Goal: Find specific page/section: Find specific page/section

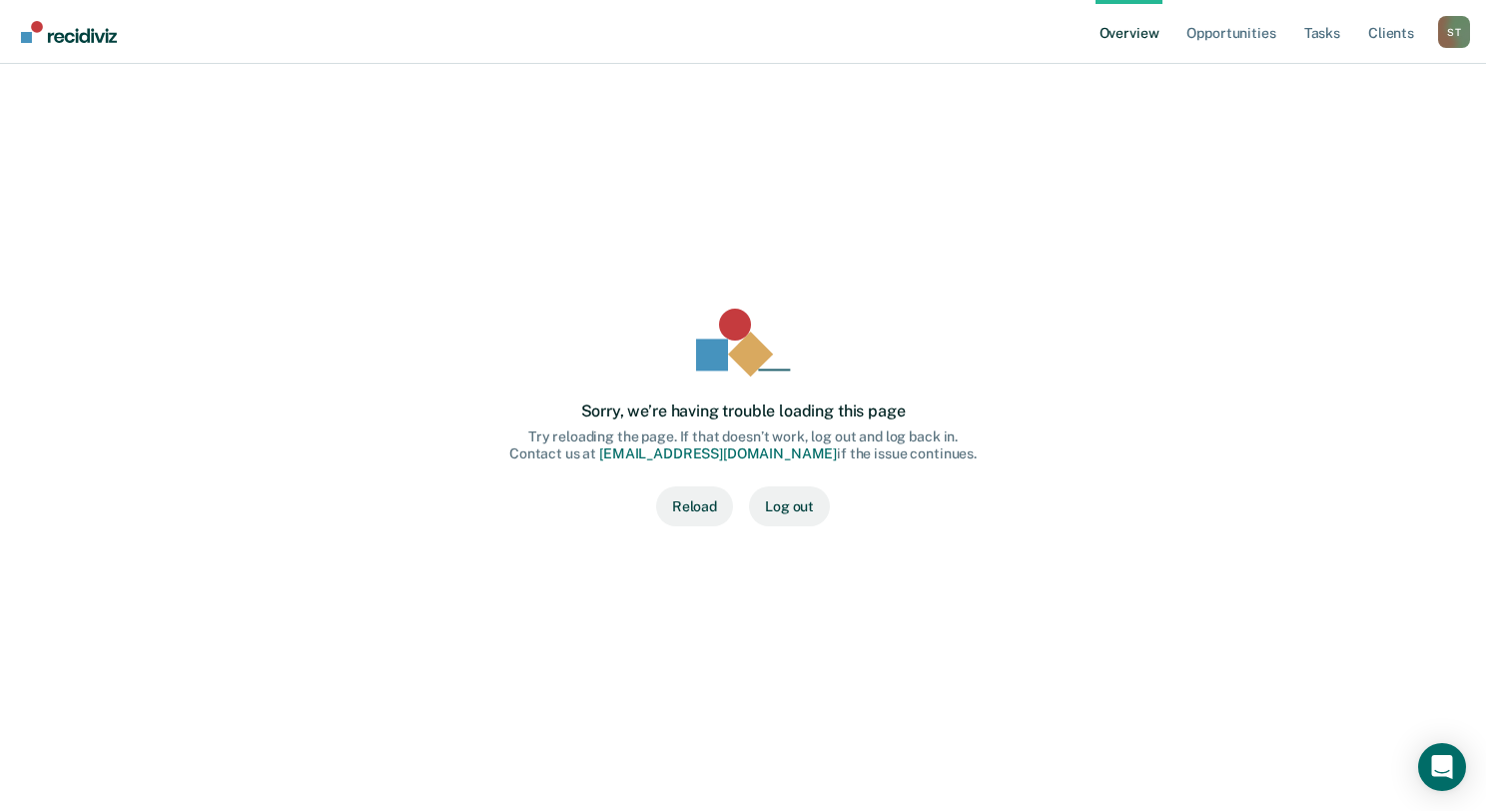
click at [691, 503] on button "Reload" at bounding box center [694, 506] width 77 height 40
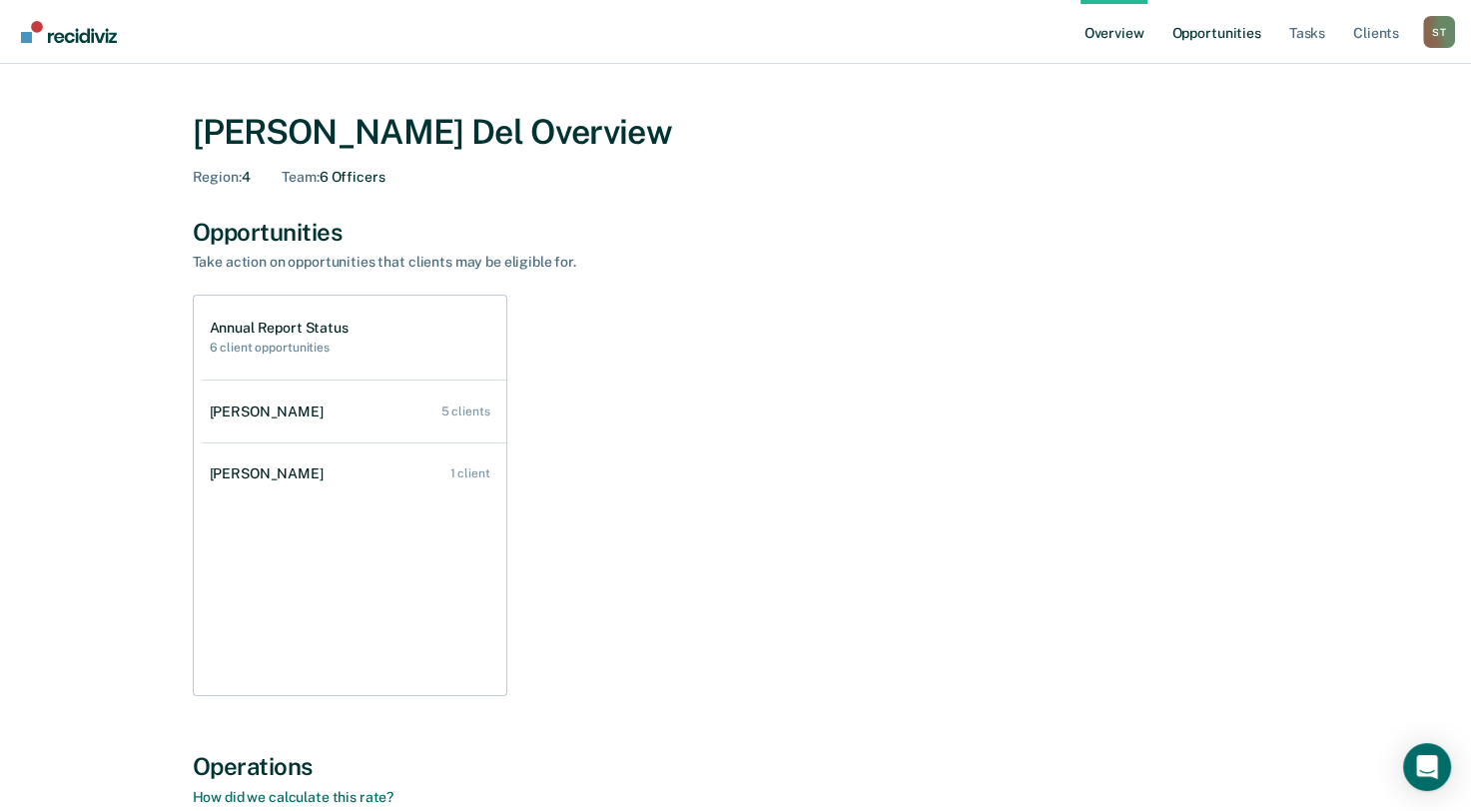
click at [1223, 28] on link "Opportunities" at bounding box center [1215, 32] width 97 height 64
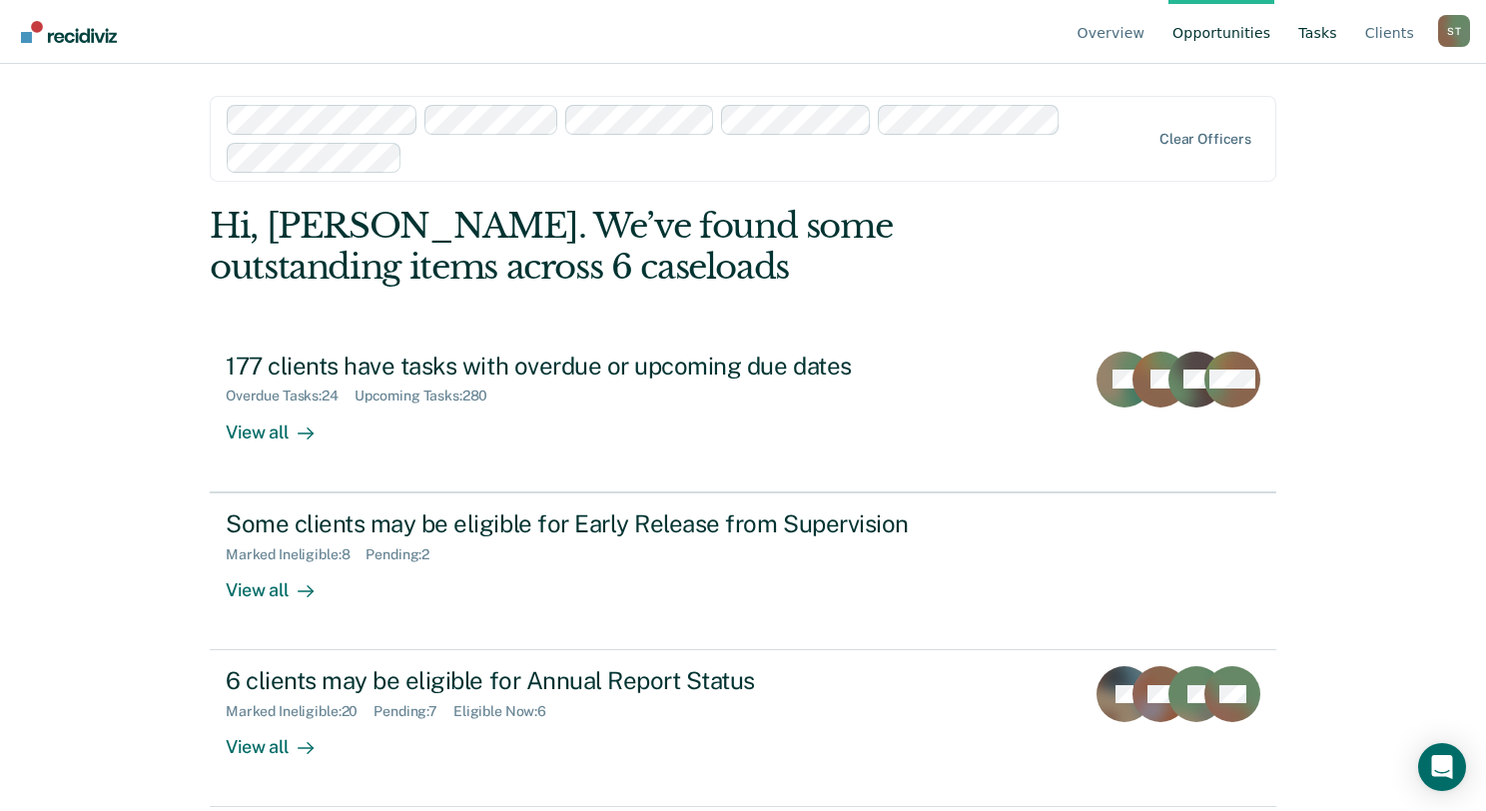
click at [1330, 19] on link "Tasks" at bounding box center [1317, 32] width 47 height 64
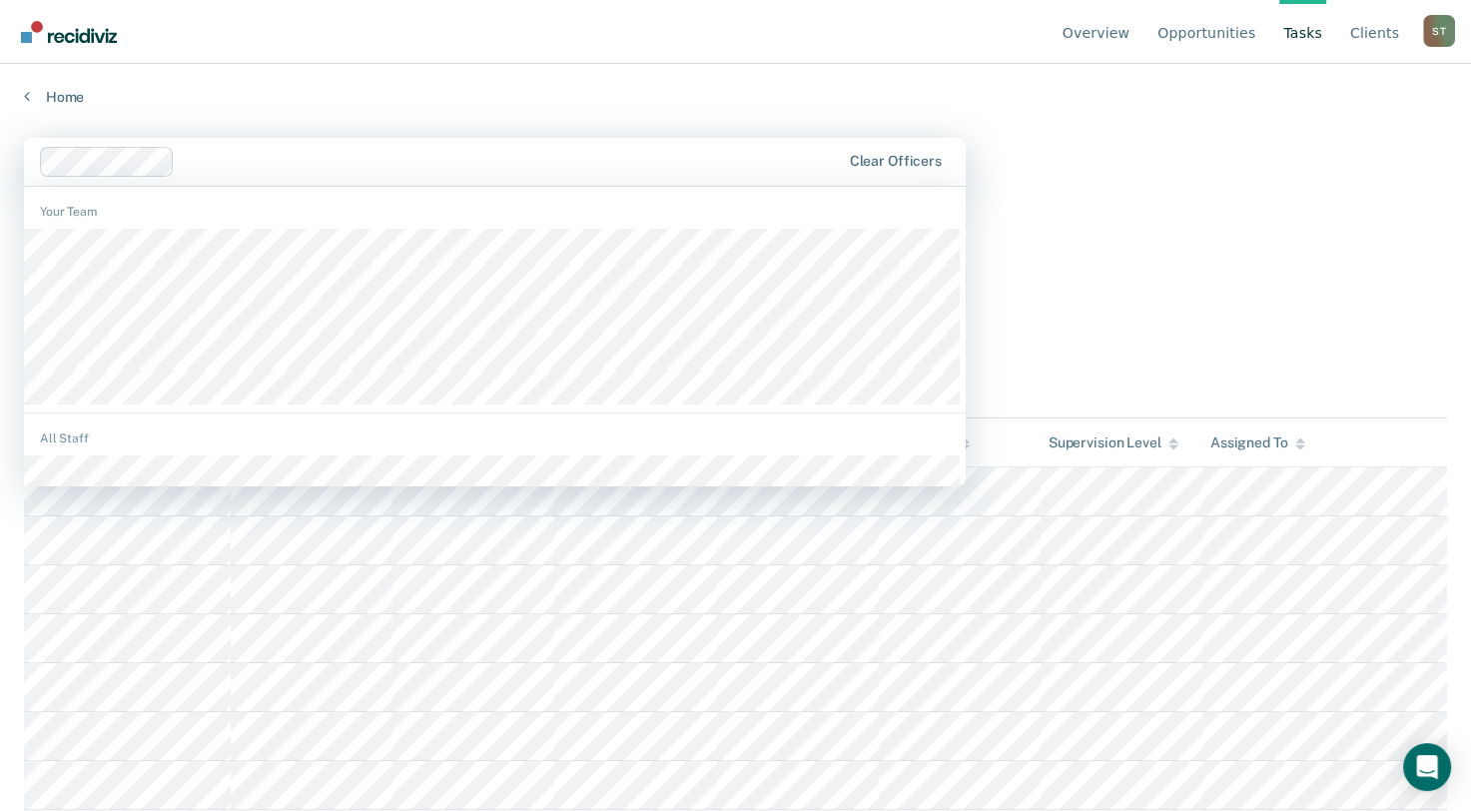
click at [1306, 155] on main "option [PERSON_NAME], deselected. 1214 results available. Use Up and Down to ch…" at bounding box center [735, 455] width 1471 height 699
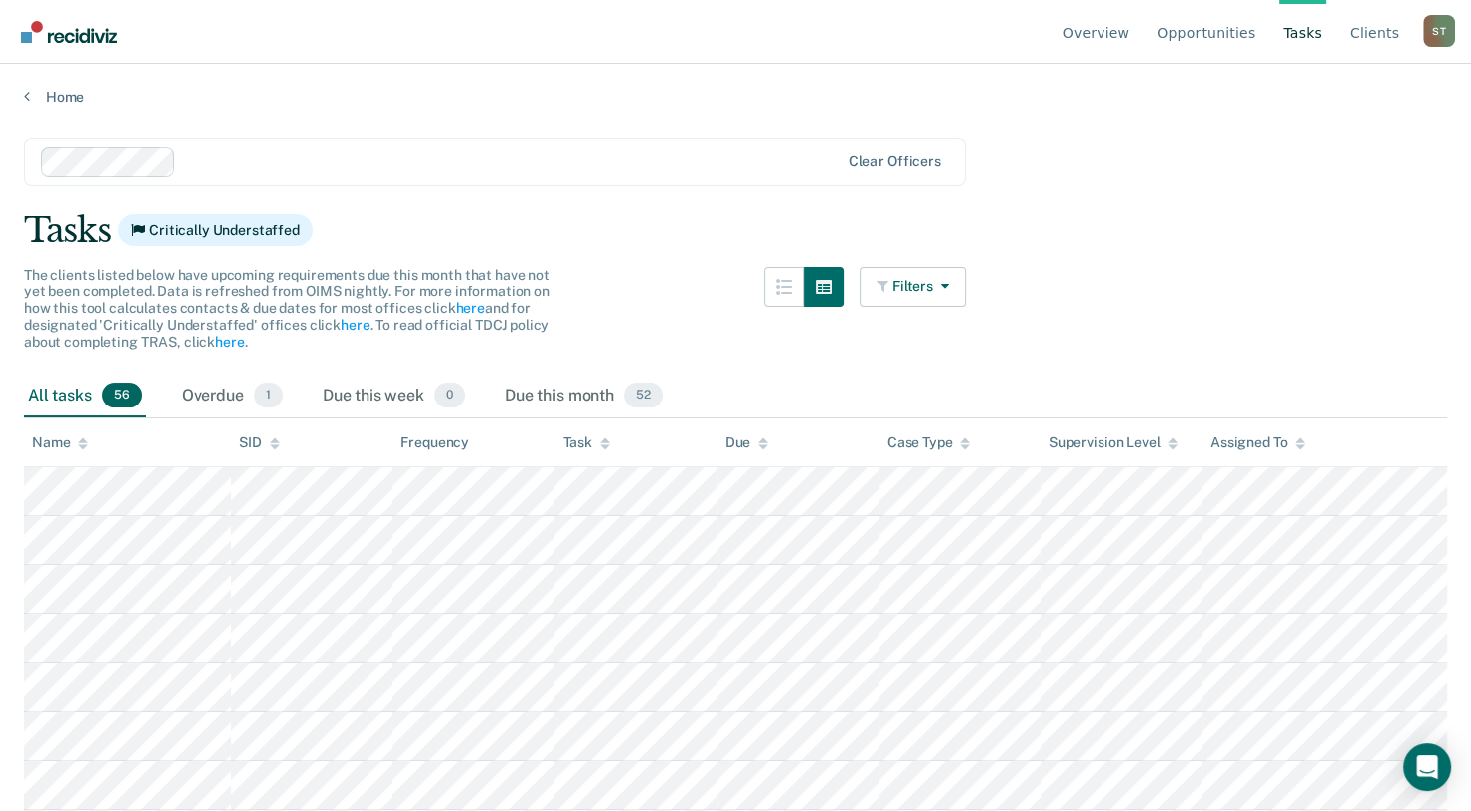
click at [83, 447] on icon at bounding box center [83, 446] width 10 height 5
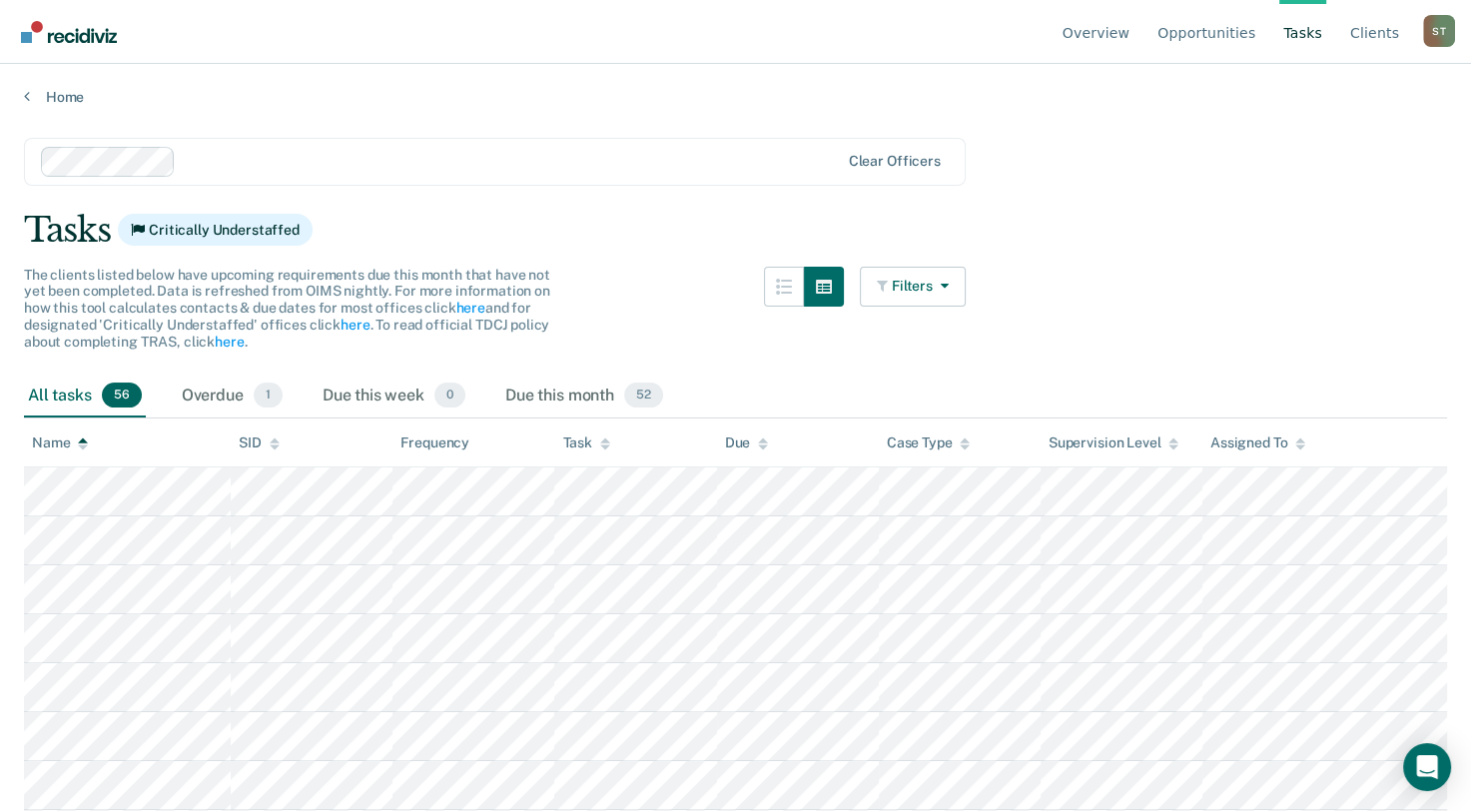
click at [83, 447] on icon at bounding box center [83, 446] width 10 height 5
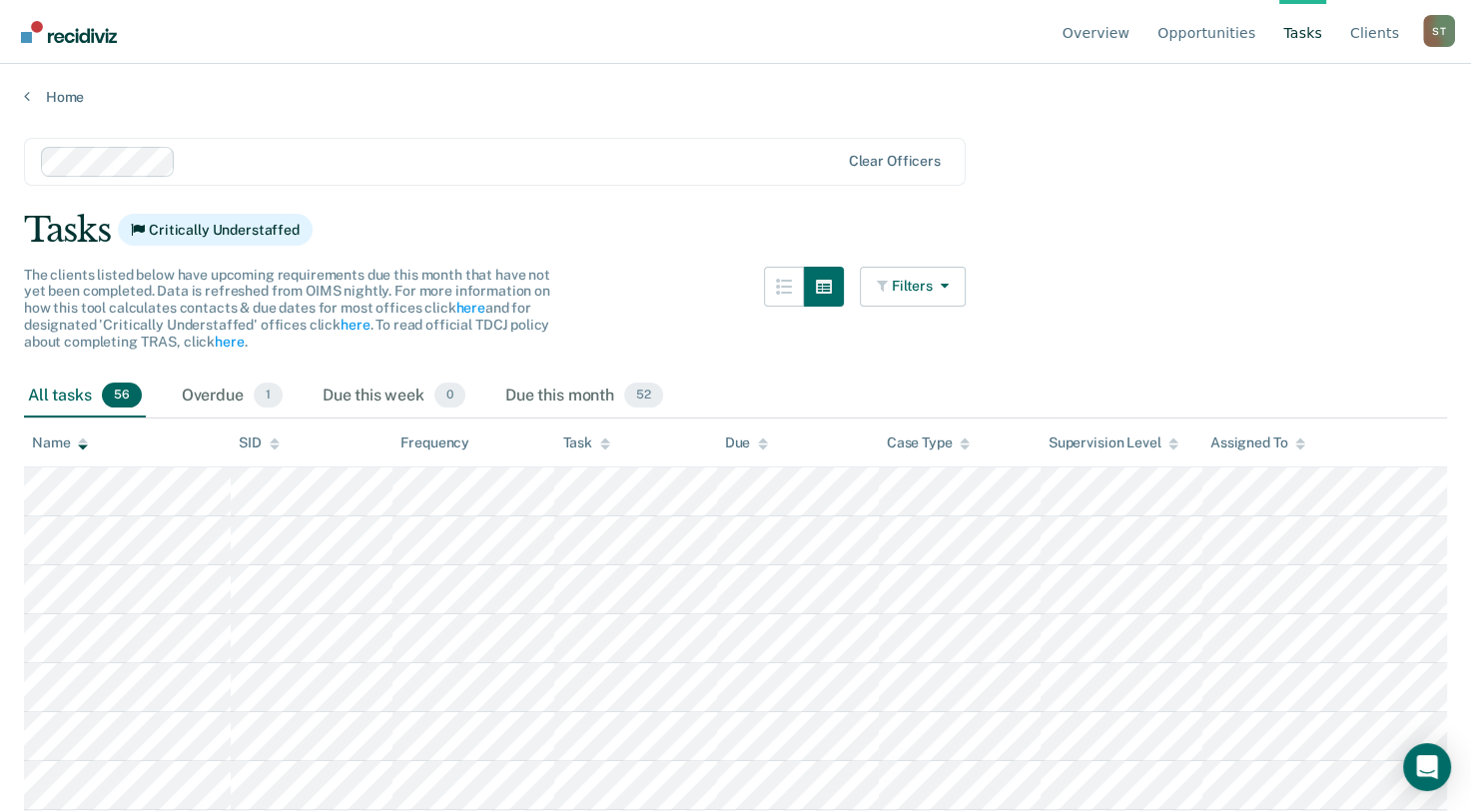
click at [83, 447] on icon at bounding box center [83, 446] width 10 height 5
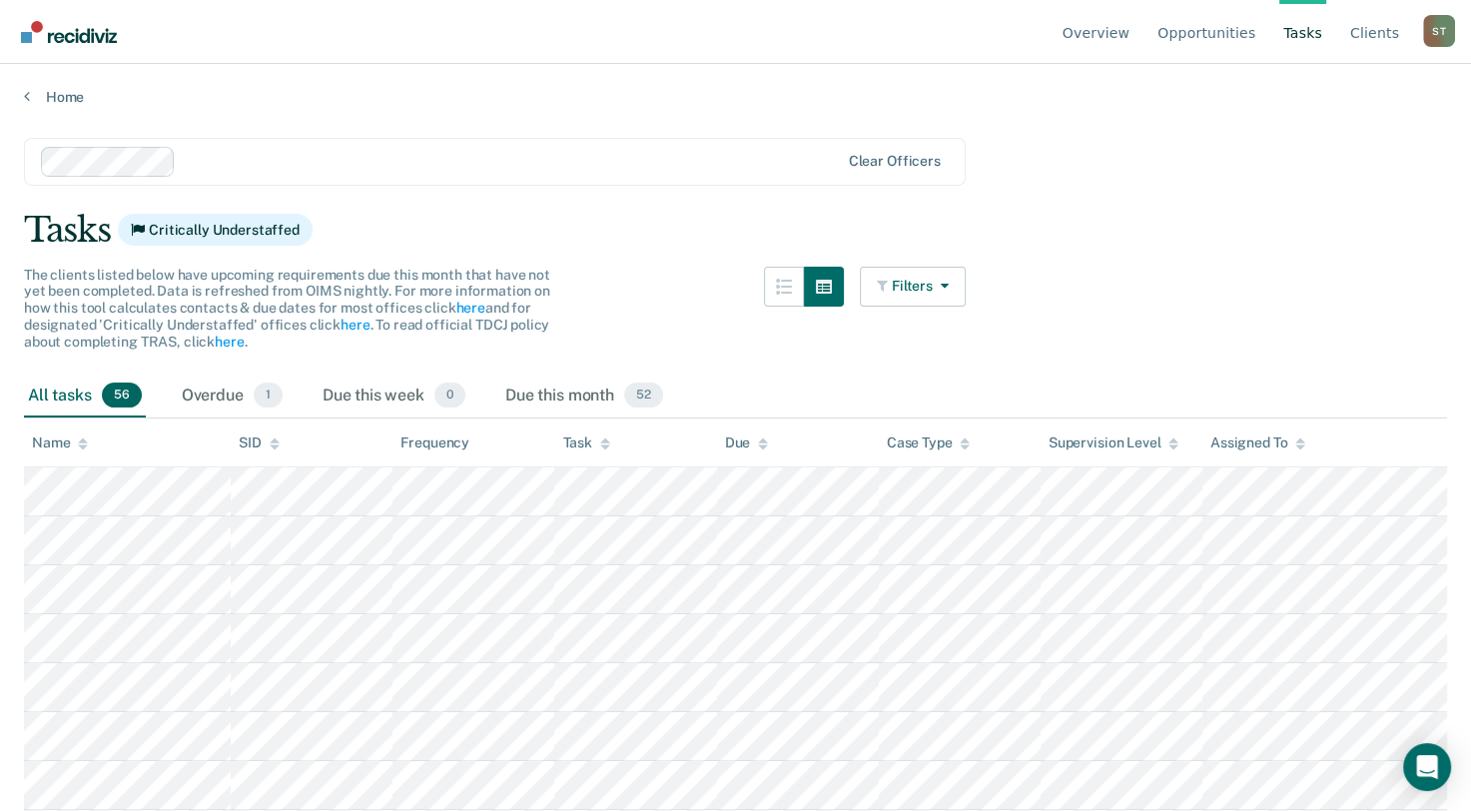
click at [83, 447] on icon at bounding box center [83, 446] width 10 height 5
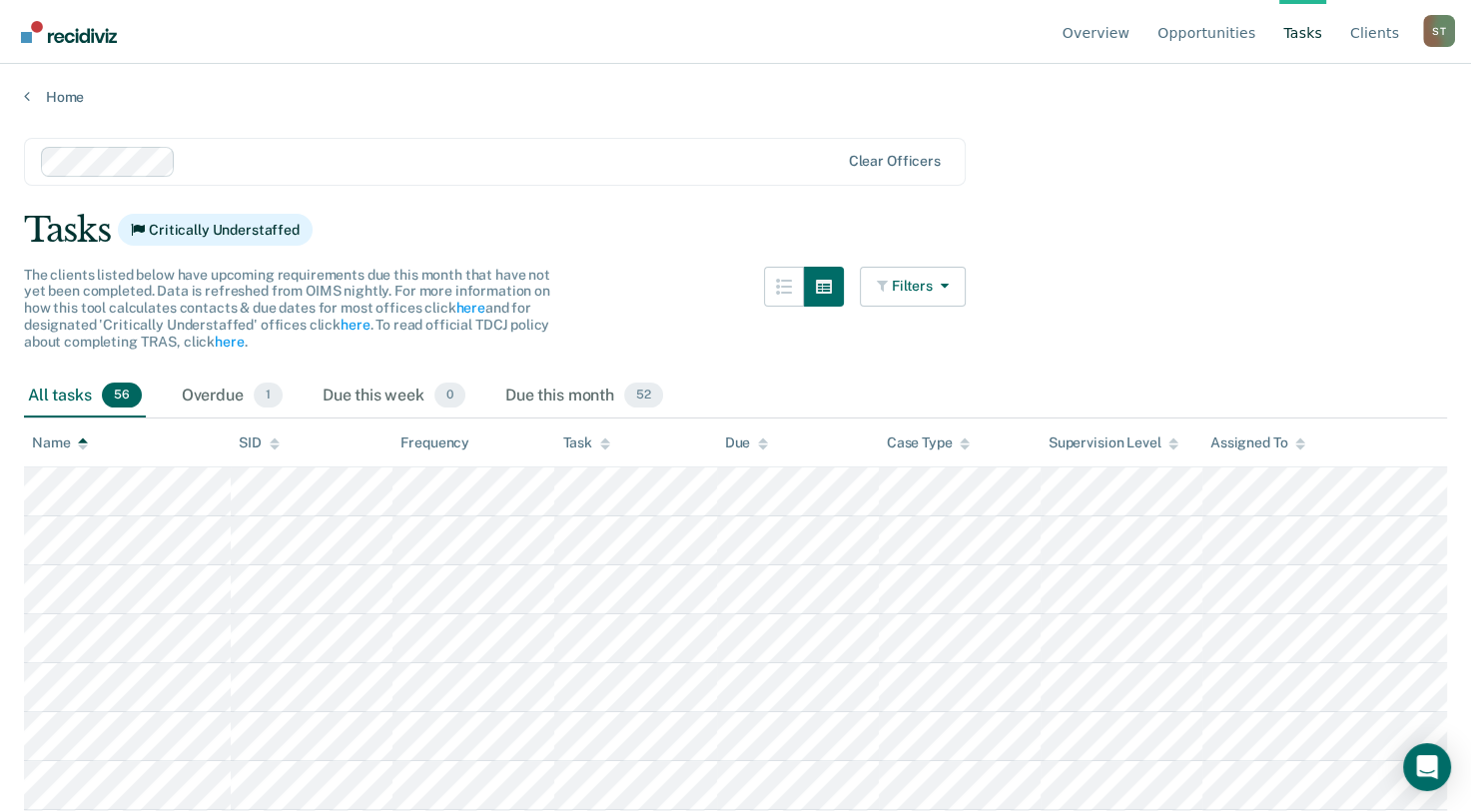
click at [83, 447] on icon at bounding box center [83, 446] width 10 height 5
click at [86, 446] on icon at bounding box center [83, 443] width 10 height 13
click at [1390, 36] on link "Client s" at bounding box center [1374, 32] width 57 height 64
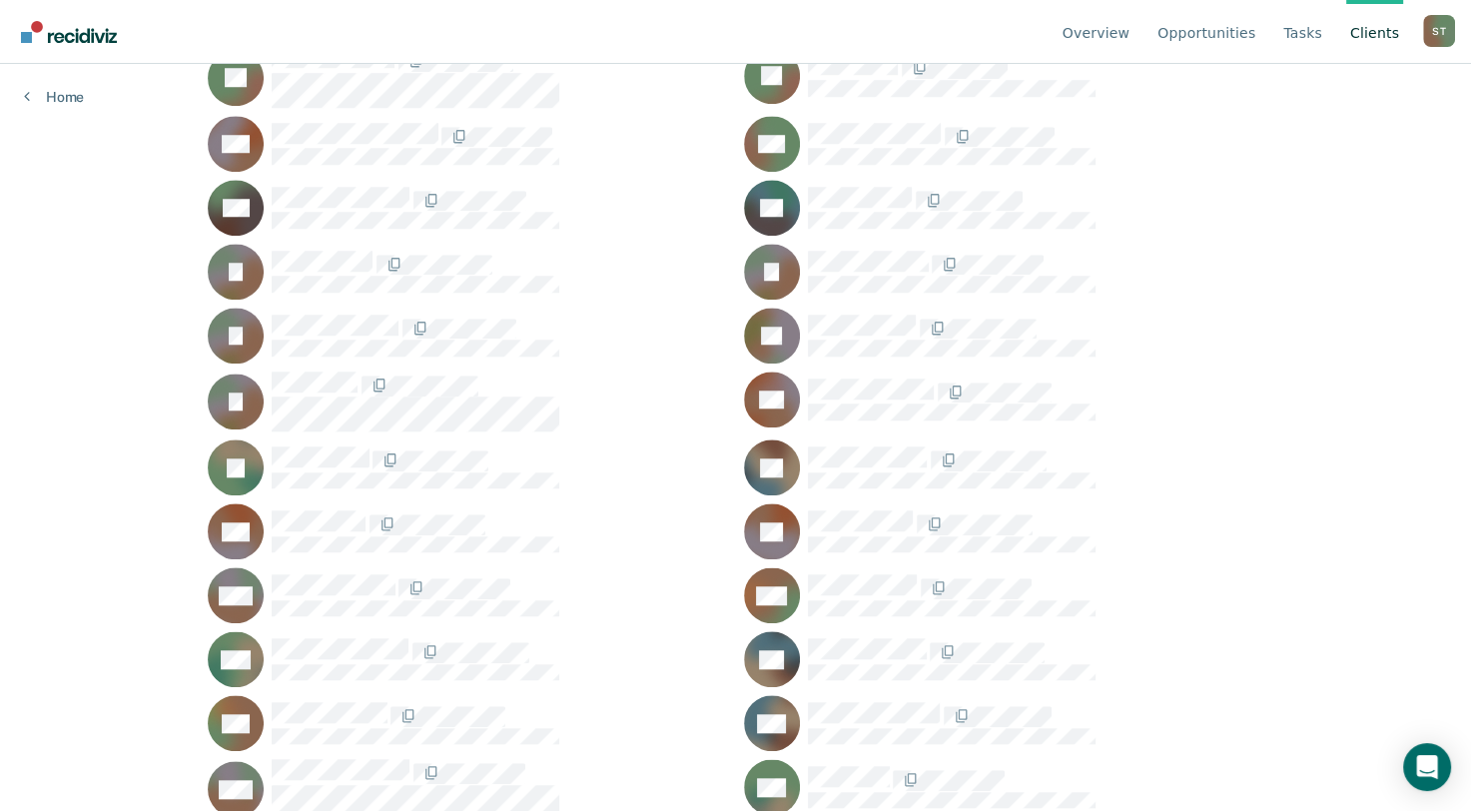
scroll to position [1613, 0]
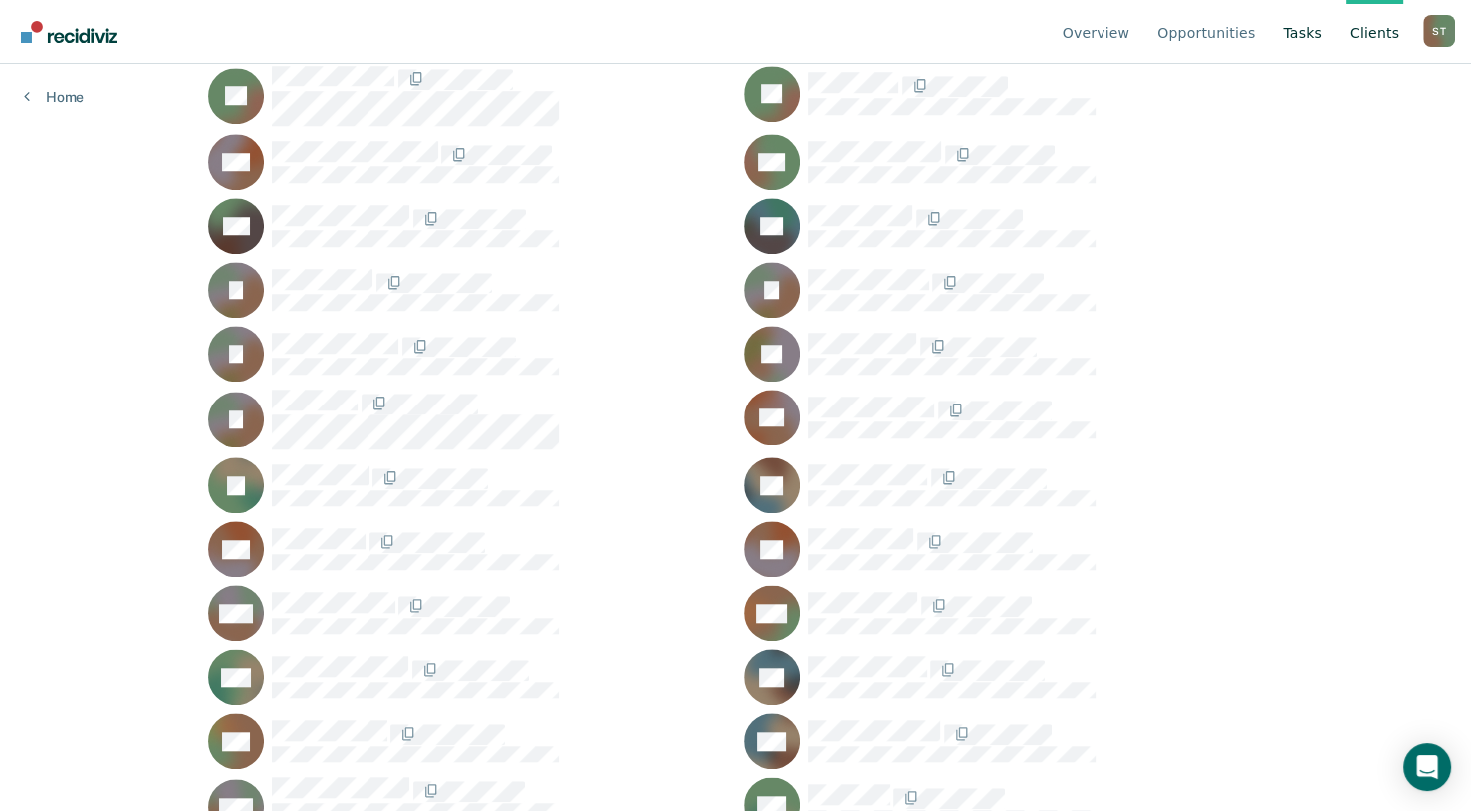
click at [1312, 33] on link "Tasks" at bounding box center [1302, 32] width 47 height 64
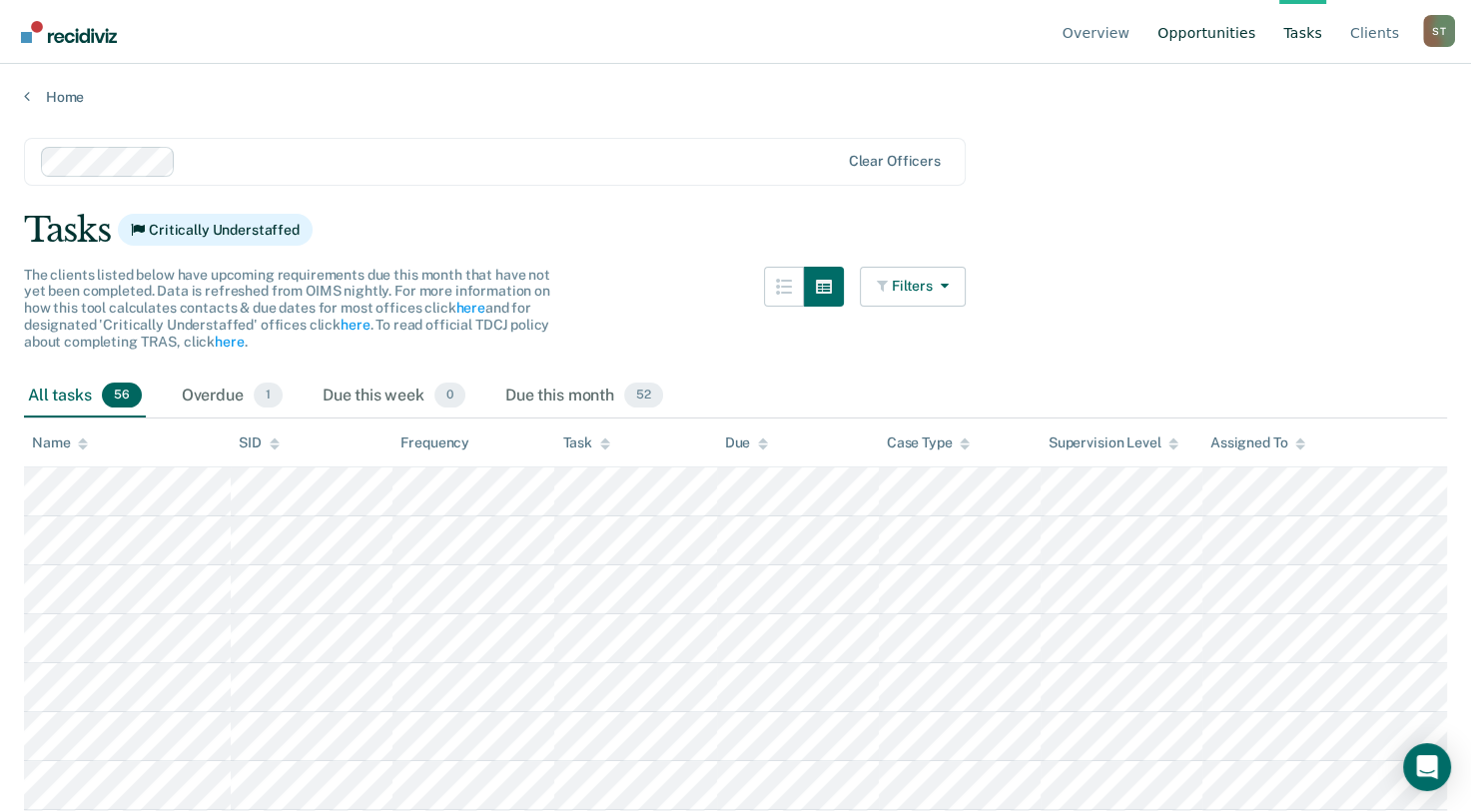
click at [1238, 38] on link "Opportunities" at bounding box center [1206, 32] width 106 height 64
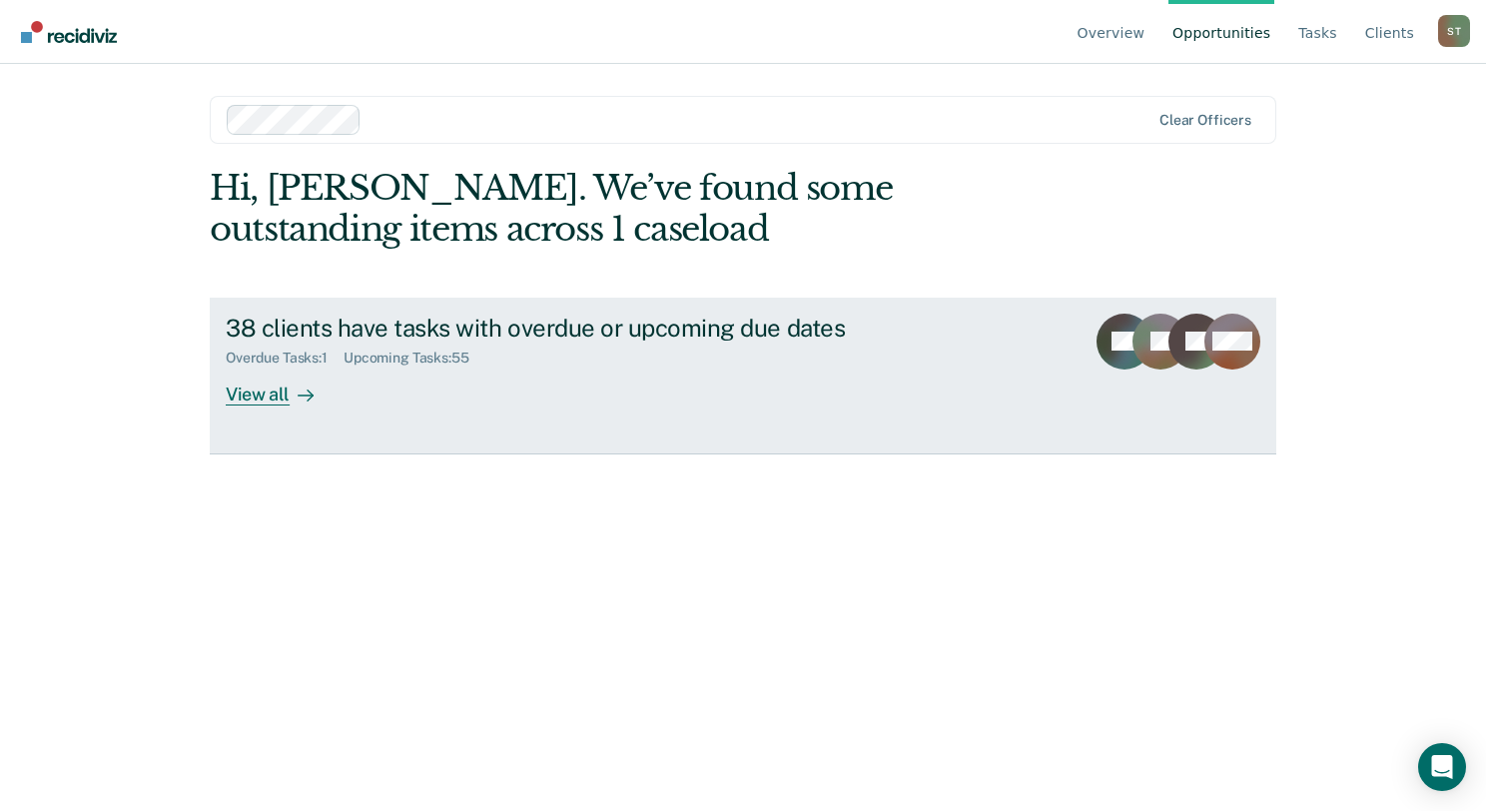
click at [286, 390] on div "View all" at bounding box center [282, 385] width 112 height 39
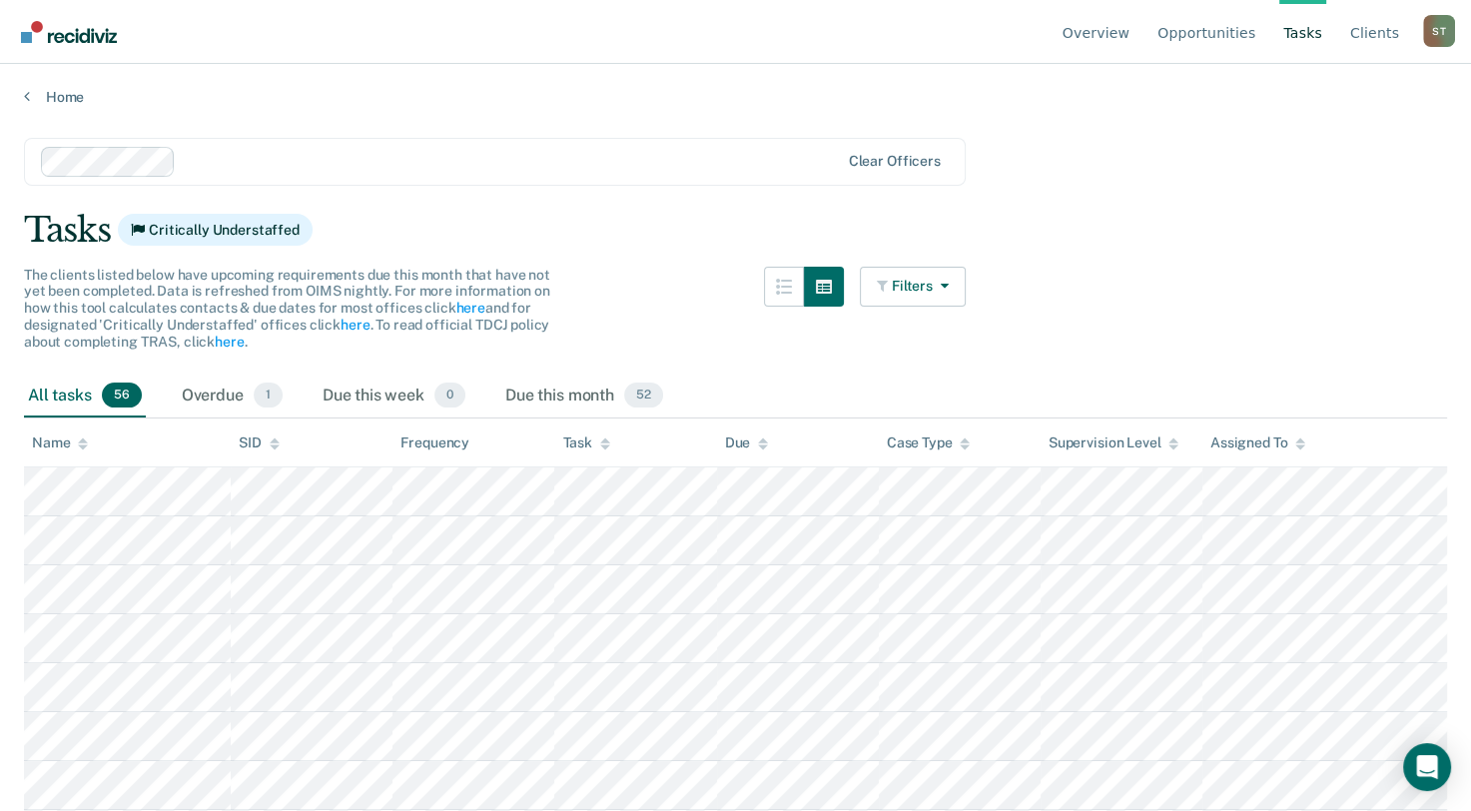
click at [233, 168] on div at bounding box center [511, 161] width 655 height 23
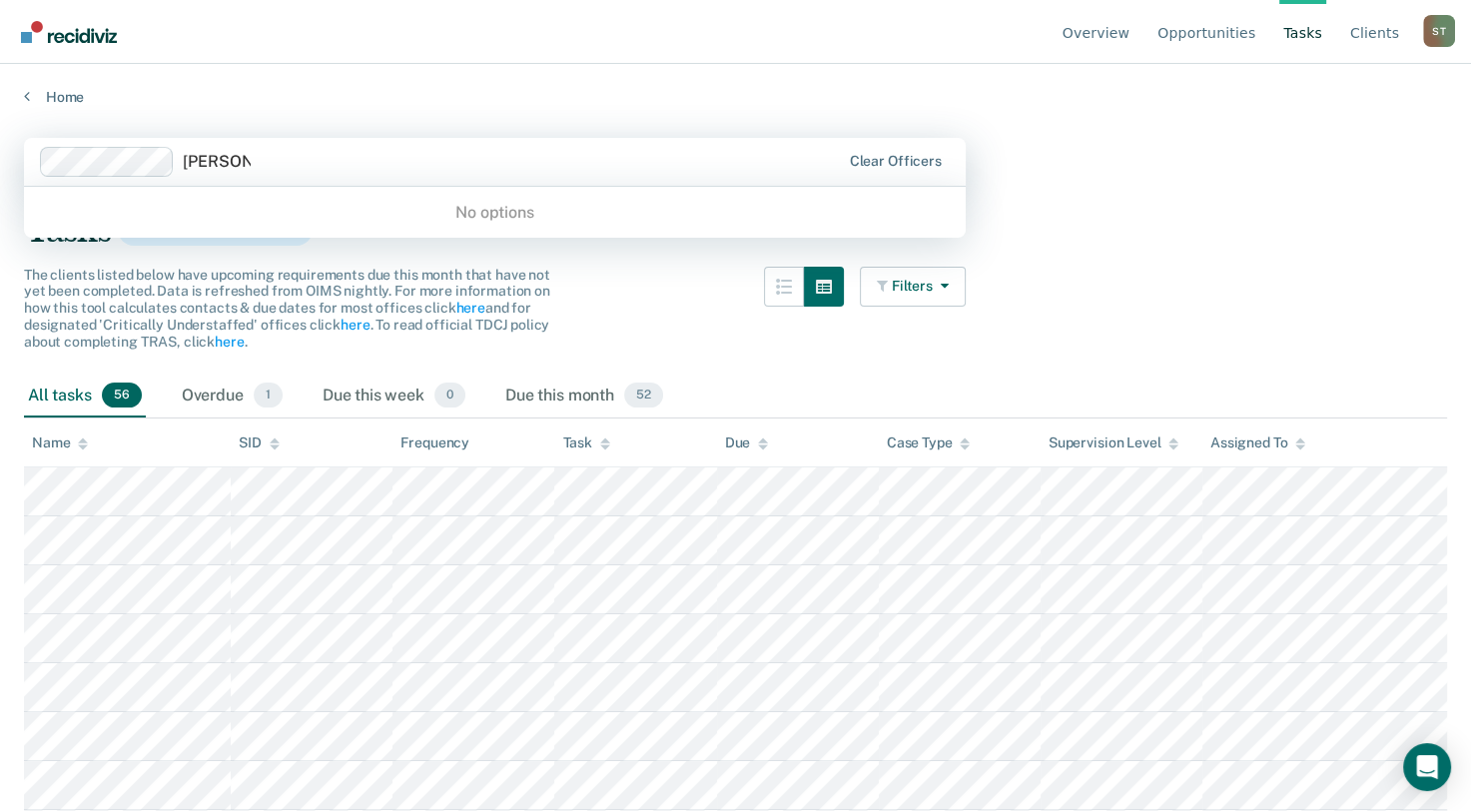
type input "[PERSON_NAME]"
click at [261, 133] on main "0 results available for search term [PERSON_NAME]. Use Up and Down to choose op…" at bounding box center [735, 455] width 1471 height 699
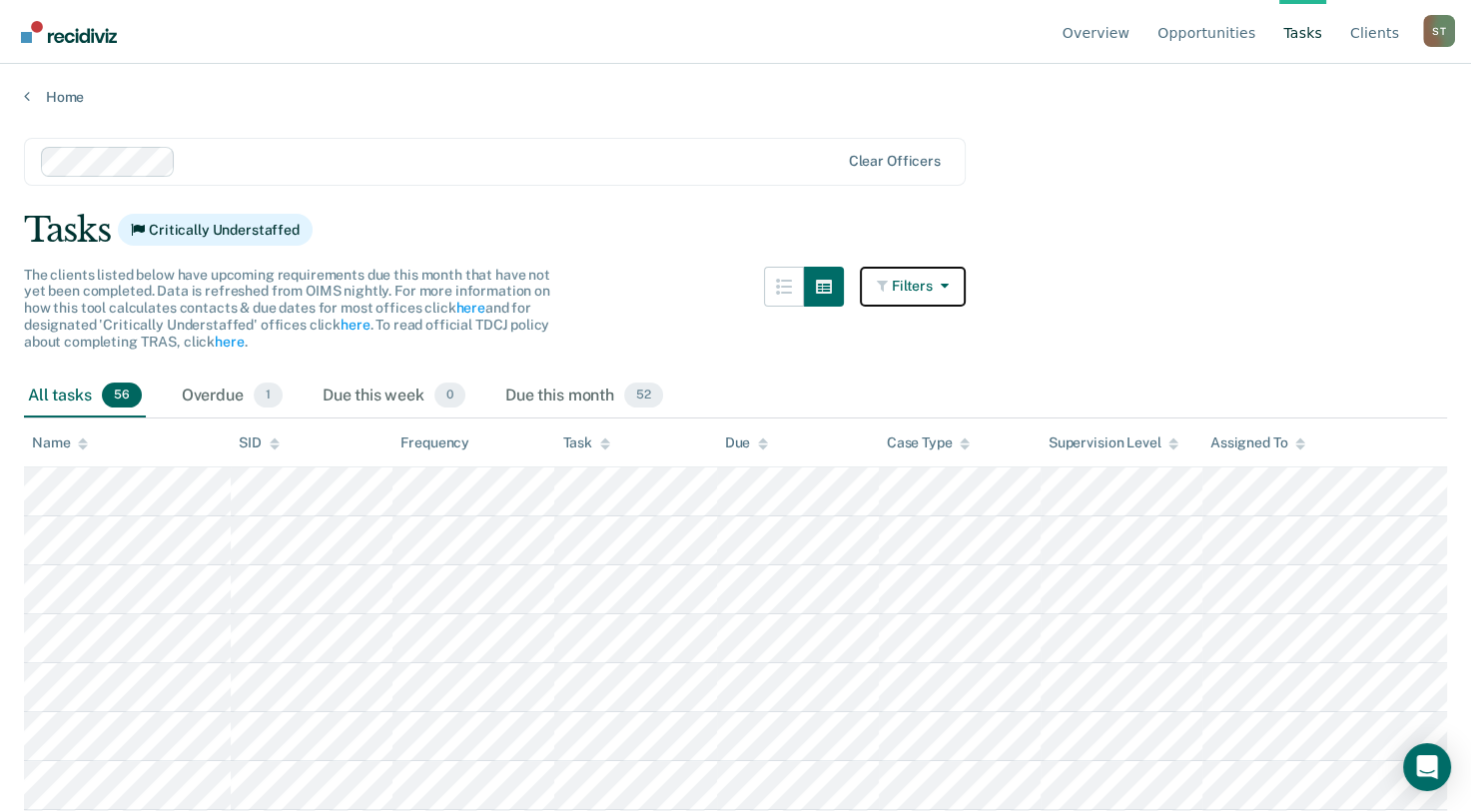
click at [933, 293] on button "Filters" at bounding box center [913, 287] width 106 height 40
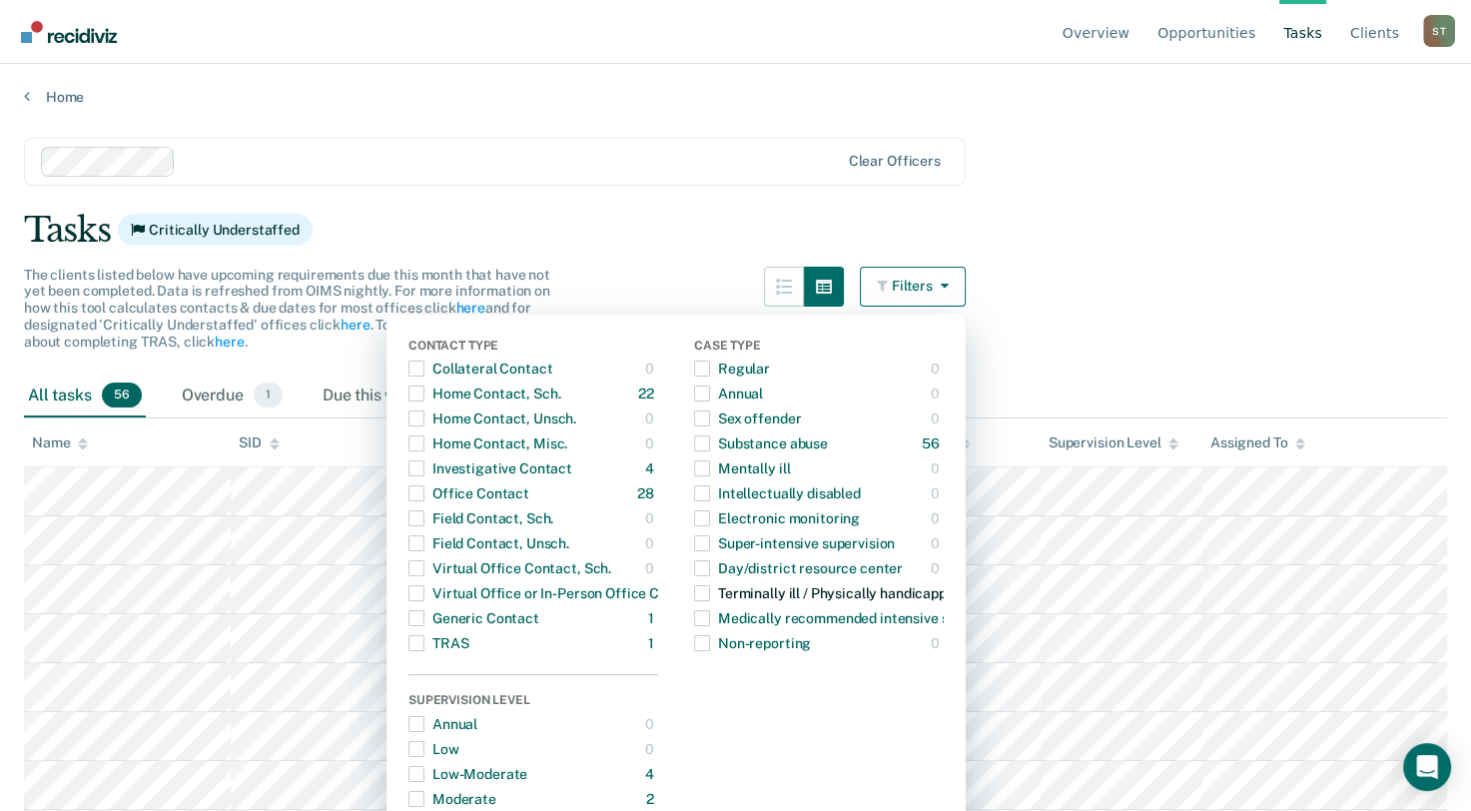
scroll to position [200, 0]
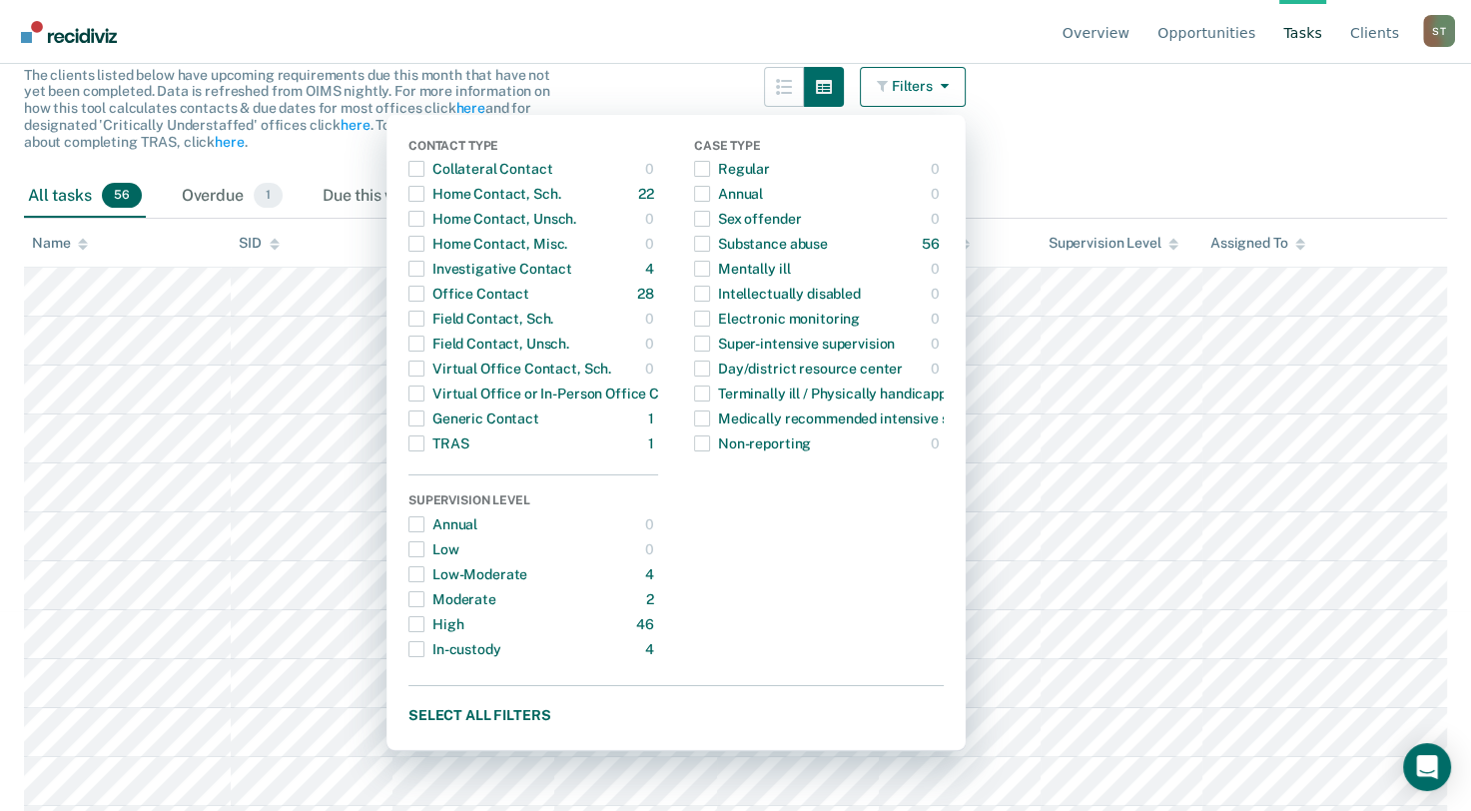
click at [1122, 165] on main "Clear officers Tasks Critically Understaffed The clients listed below have upco…" at bounding box center [735, 255] width 1471 height 699
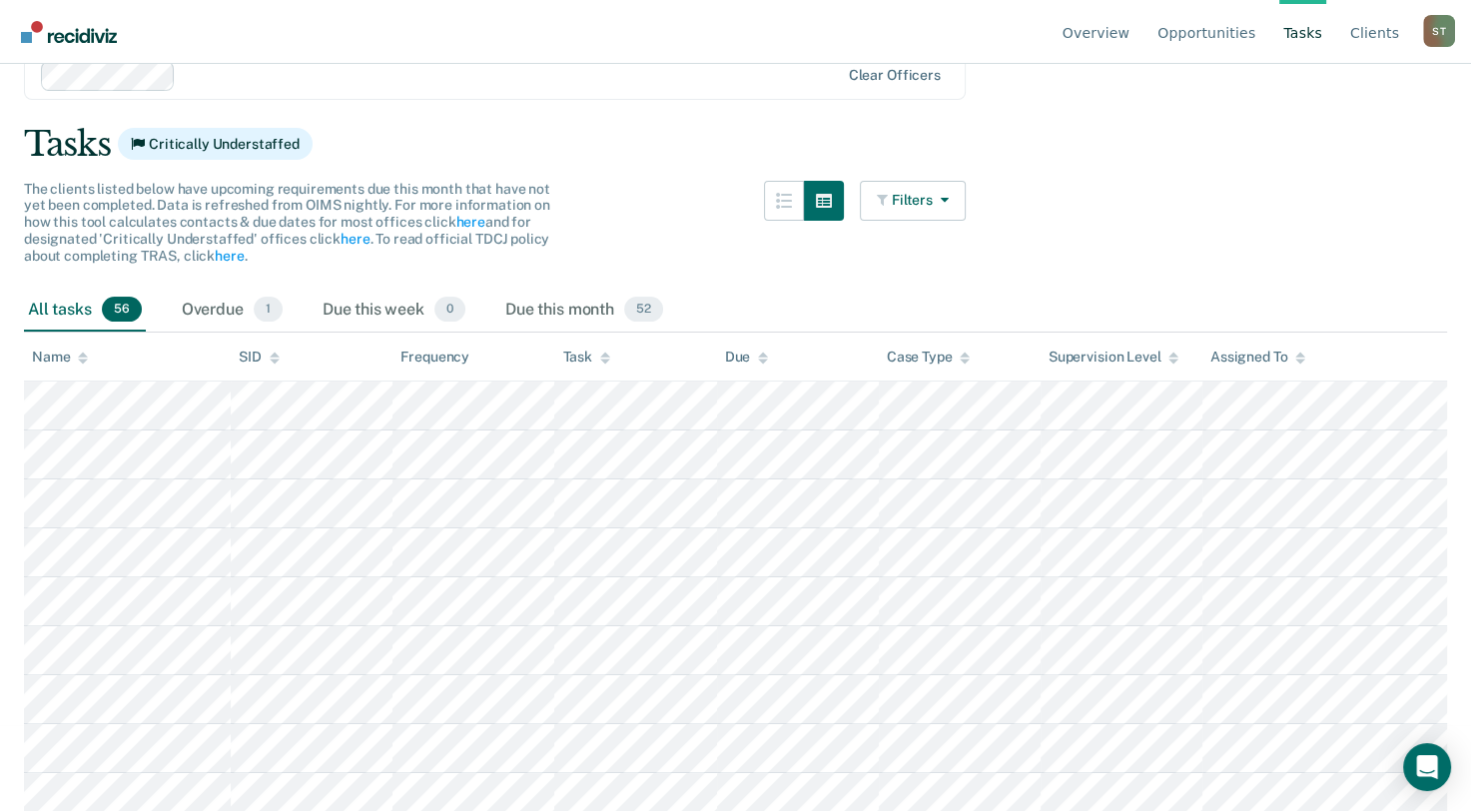
scroll to position [0, 0]
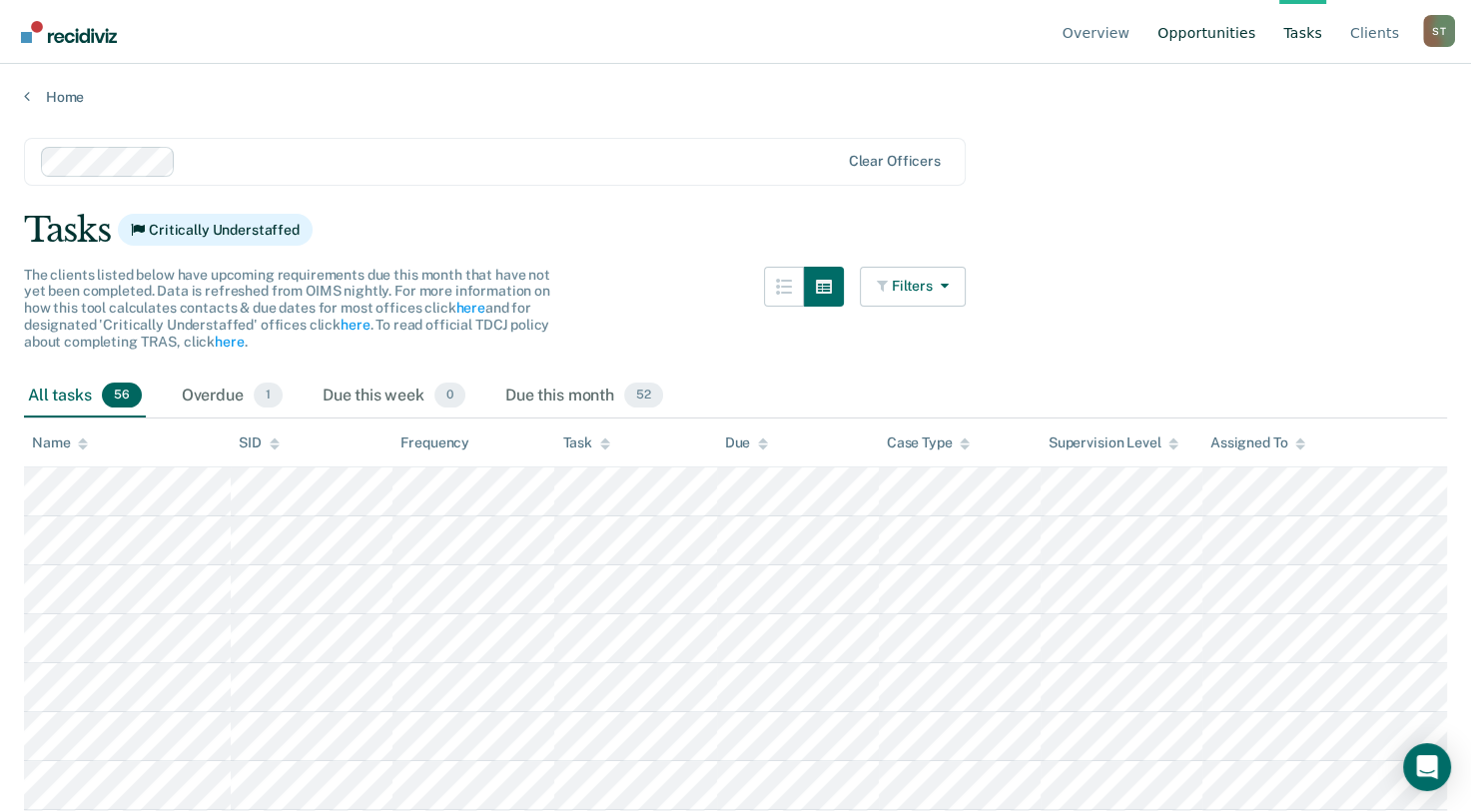
click at [1198, 34] on link "Opportunities" at bounding box center [1206, 32] width 106 height 64
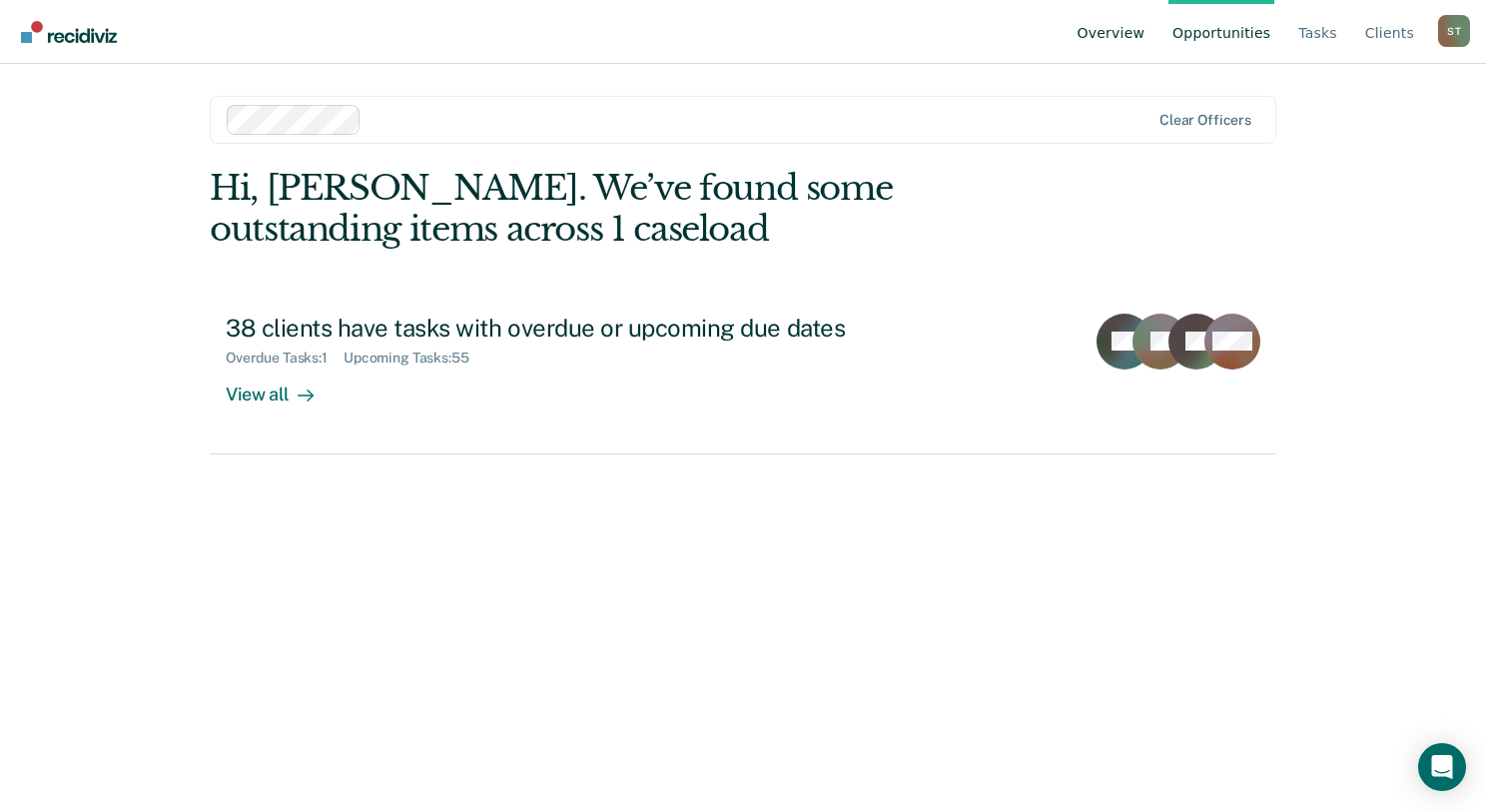
click at [1134, 36] on link "Overview" at bounding box center [1111, 32] width 76 height 64
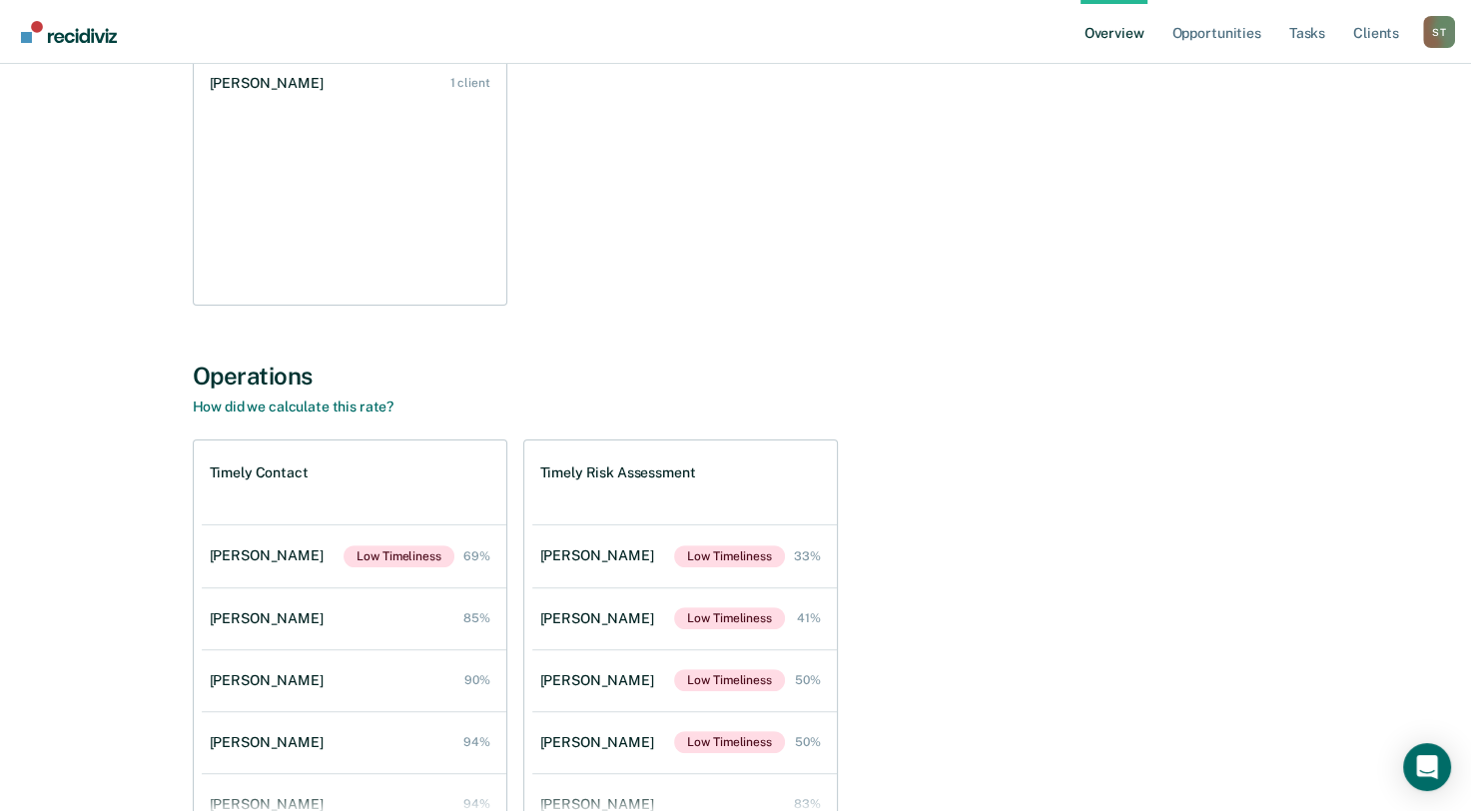
scroll to position [499, 0]
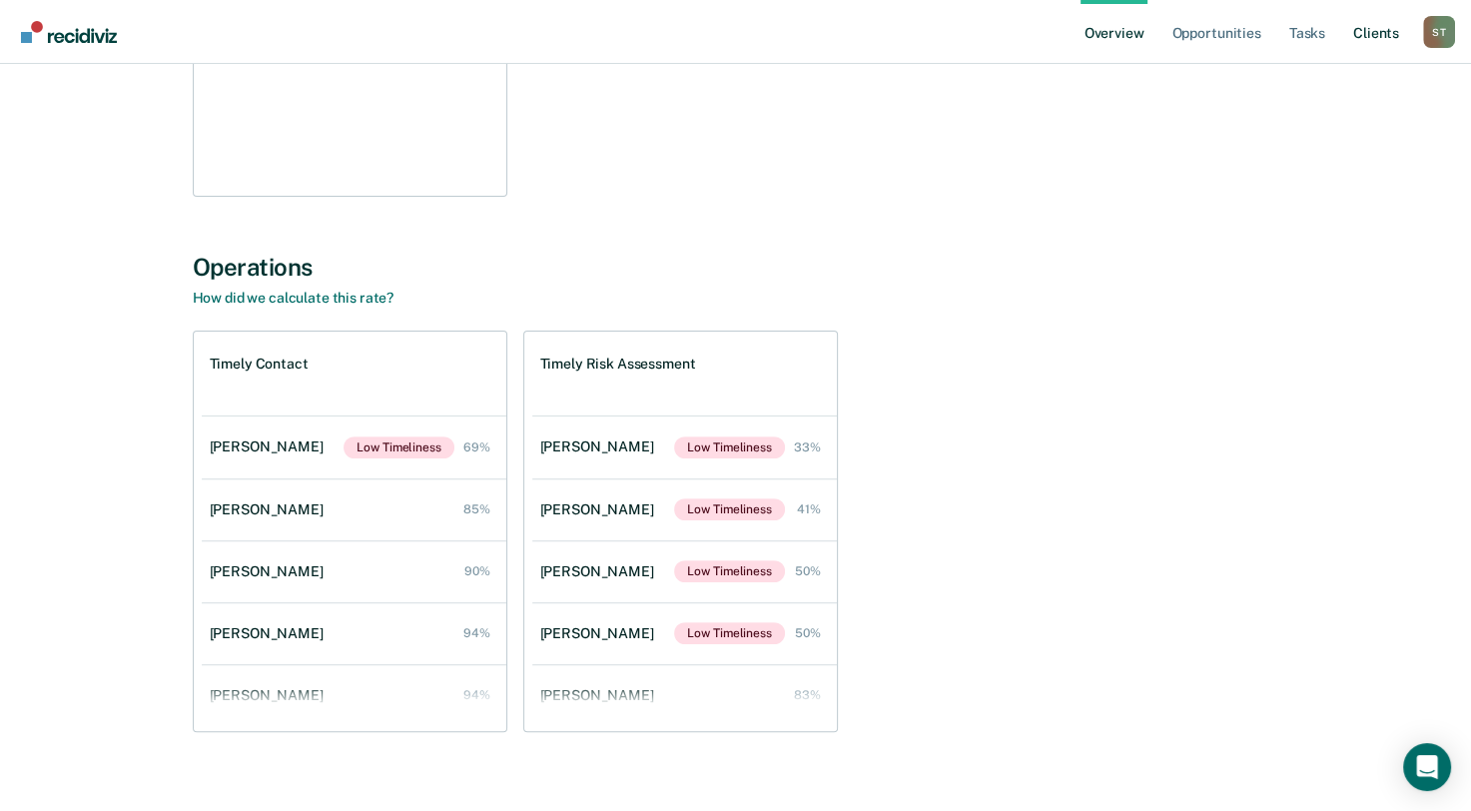
click at [1384, 32] on link "Client s" at bounding box center [1376, 32] width 54 height 64
